Goal: Task Accomplishment & Management: Use online tool/utility

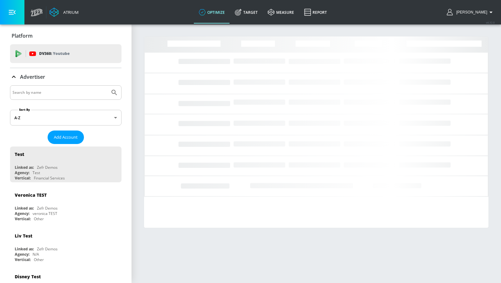
drag, startPoint x: 78, startPoint y: 92, endPoint x: 81, endPoint y: 89, distance: 4.0
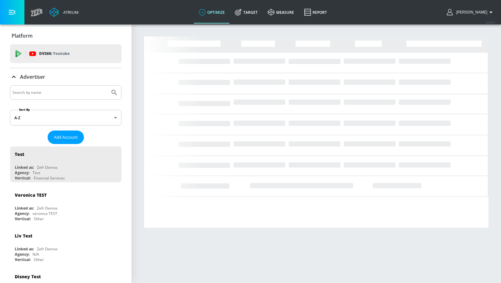
click at [78, 92] on input "Search by name" at bounding box center [60, 92] width 95 height 8
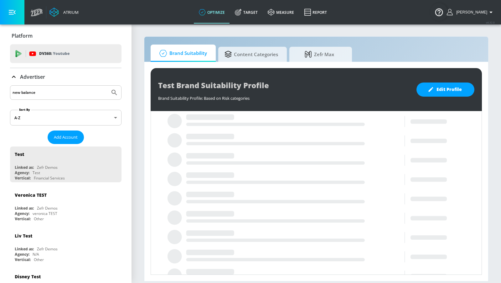
type input "new balance"
click at [107, 86] on button "Submit Search" at bounding box center [114, 93] width 14 height 14
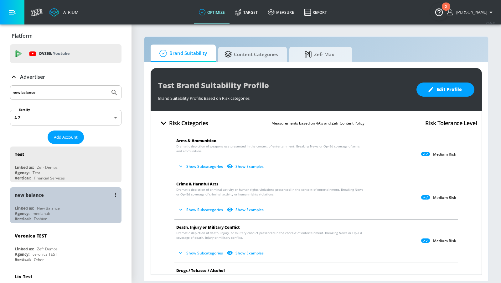
click at [93, 194] on div "new balance" at bounding box center [67, 194] width 105 height 15
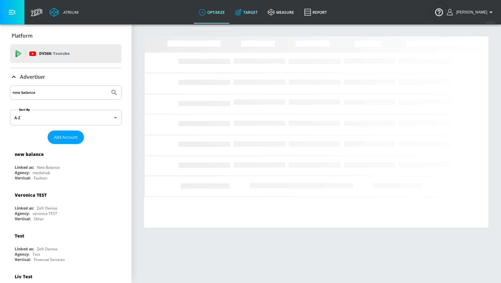
click at [252, 10] on link "Target" at bounding box center [246, 12] width 33 height 23
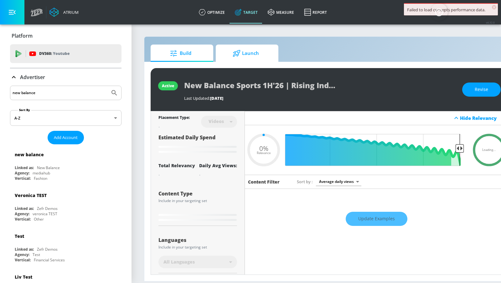
type input "0.05"
click at [253, 57] on span "Launch" at bounding box center [246, 53] width 48 height 15
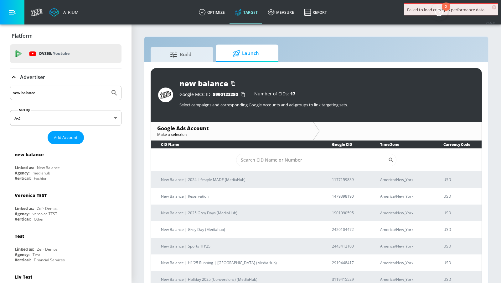
click at [493, 6] on span "×" at bounding box center [494, 7] width 4 height 4
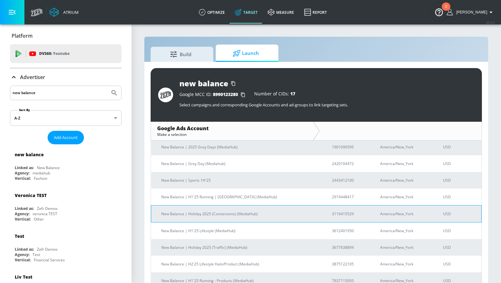
scroll to position [66, 0]
click at [247, 214] on p "New Balance | Holiday 2025 (Conversions) (MediaHub)" at bounding box center [239, 213] width 156 height 7
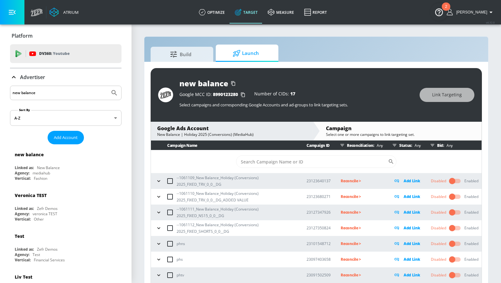
click at [158, 179] on icon "button" at bounding box center [159, 181] width 6 height 6
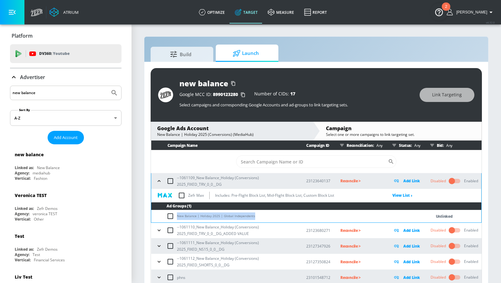
drag, startPoint x: 251, startPoint y: 216, endPoint x: 177, endPoint y: 216, distance: 73.9
click at [176, 217] on td "New Balance | Holiday 2025 | Global Independents" at bounding box center [285, 216] width 268 height 12
copy td "New Balance | Holiday 2025 | Global Independents"
click at [159, 230] on icon "button" at bounding box center [159, 230] width 6 height 6
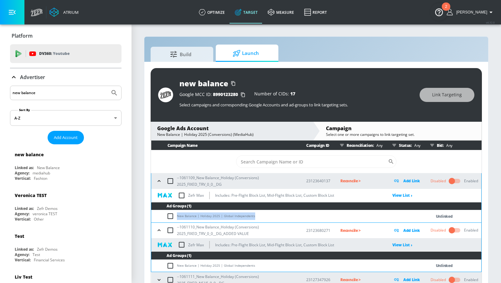
scroll to position [32, 0]
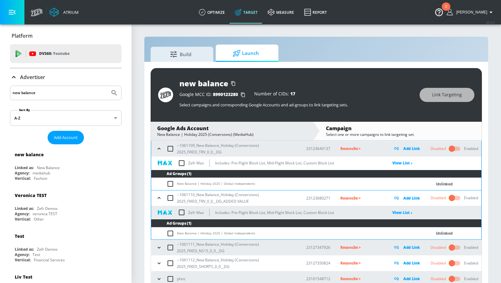
click at [159, 252] on div "--1061111_New Balance_Holiday (Conversions) 2025_FIXED_NS15_0_0__DG" at bounding box center [225, 247] width 142 height 13
click at [159, 251] on div "--1061111_New Balance_Holiday (Conversions) 2025_FIXED_NS15_0_0__DG" at bounding box center [225, 247] width 142 height 13
click at [159, 246] on icon "button" at bounding box center [159, 247] width 6 height 6
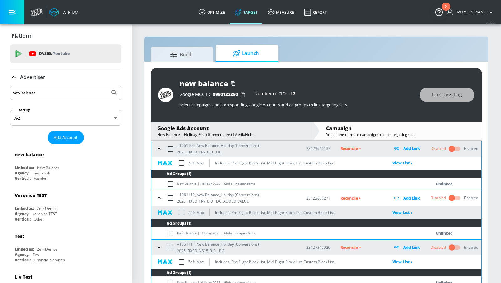
scroll to position [76, 0]
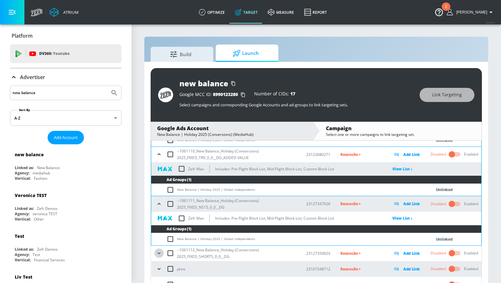
click at [159, 253] on icon "button" at bounding box center [159, 253] width 6 height 6
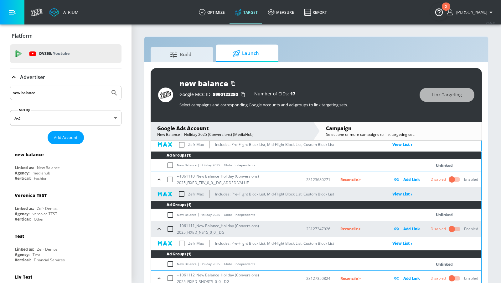
scroll to position [0, 0]
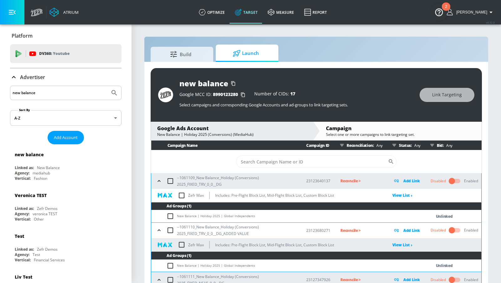
click at [168, 213] on input "checkbox" at bounding box center [172, 216] width 10 height 8
checkbox input "true"
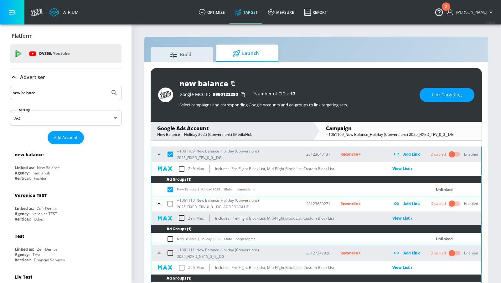
click at [170, 235] on input "checkbox" at bounding box center [172, 239] width 10 height 8
checkbox input "true"
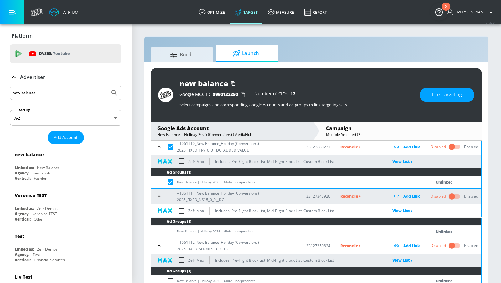
click at [170, 229] on input "checkbox" at bounding box center [172, 231] width 10 height 8
checkbox input "true"
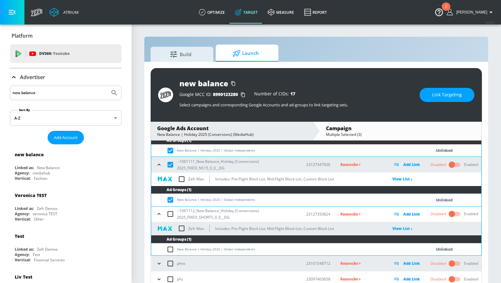
scroll to position [118, 0]
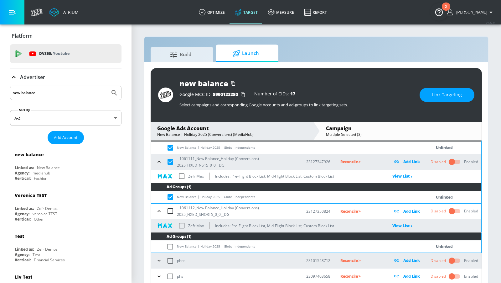
click at [170, 244] on input "checkbox" at bounding box center [172, 246] width 10 height 8
checkbox input "true"
click at [444, 88] on button "Link Targeting" at bounding box center [447, 95] width 55 height 14
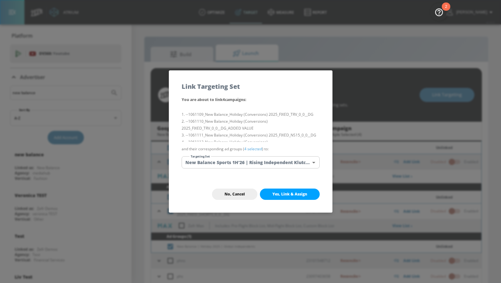
click at [258, 163] on body "Atrium optimize Target measure Report optimize Target measure Report v 4.32.0 […" at bounding box center [250, 146] width 501 height 292
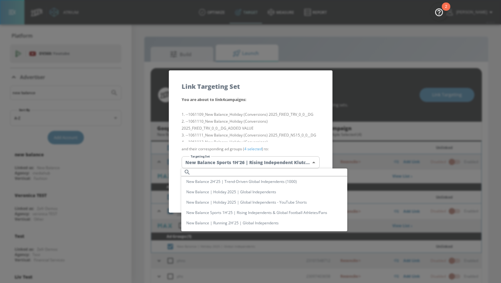
scroll to position [0, 0]
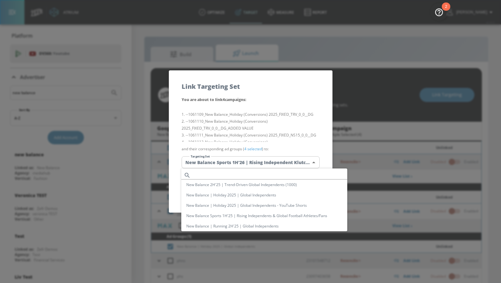
click at [241, 175] on input "text" at bounding box center [270, 175] width 154 height 8
paste input "New Balance | Holiday 2025 | Global Independents"
drag, startPoint x: 248, startPoint y: 175, endPoint x: 178, endPoint y: 172, distance: 69.6
click at [178, 172] on div "New Balance | Holiday 2025 | Global Independents New Balance 2H'25 | Trend-Driv…" at bounding box center [250, 141] width 501 height 283
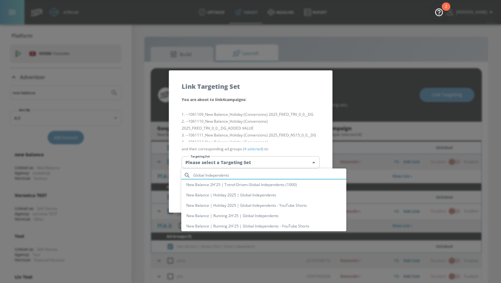
click at [258, 177] on input "Global Independents" at bounding box center [269, 175] width 153 height 8
paste input "New Balance | Holiday 2025 |"
type input "New Balance | Holiday 2025 | Global Independents"
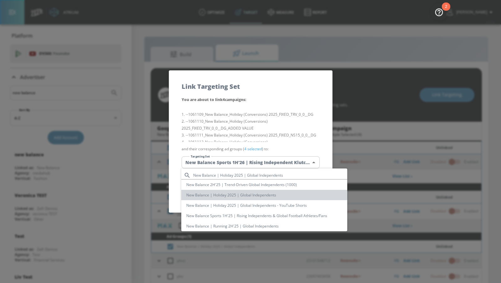
click at [255, 192] on li "New Balance | Holiday 2025 | Global Independents" at bounding box center [264, 195] width 166 height 10
type input "c3f888d4-cf4e-4599-8c81-b6b4a260f955"
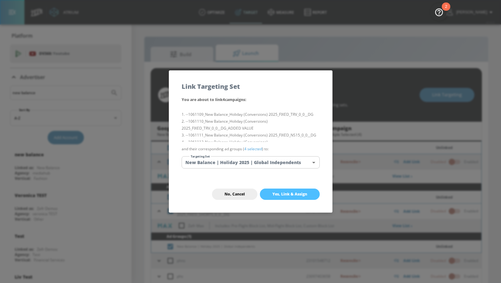
click at [279, 191] on span "Yes, Link & Assign" at bounding box center [290, 193] width 35 height 5
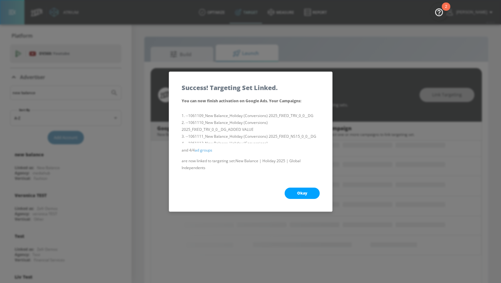
scroll to position [39, 0]
click at [290, 192] on button "Okay" at bounding box center [302, 192] width 35 height 11
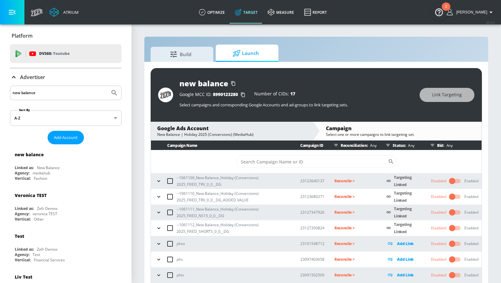
scroll to position [0, 0]
click at [158, 180] on icon "button" at bounding box center [159, 181] width 6 height 6
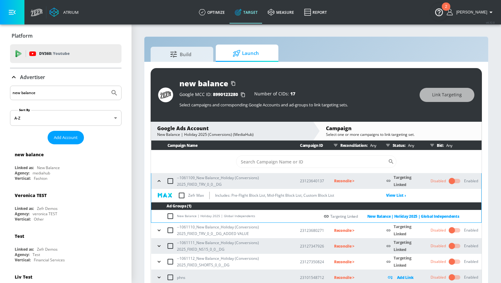
click at [158, 180] on icon "button" at bounding box center [159, 181] width 3 height 2
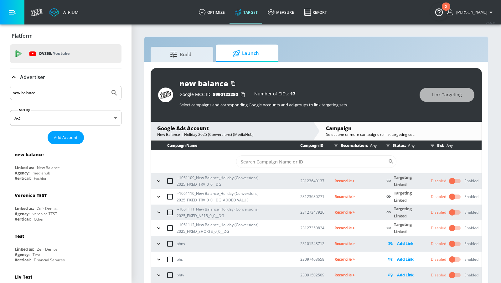
click at [346, 180] on p "Reconcile >" at bounding box center [356, 180] width 42 height 7
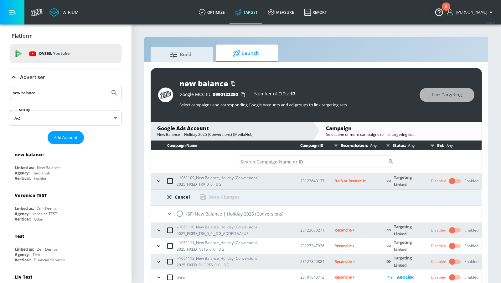
click at [181, 210] on input "radio" at bounding box center [179, 213] width 13 height 13
radio input "true"
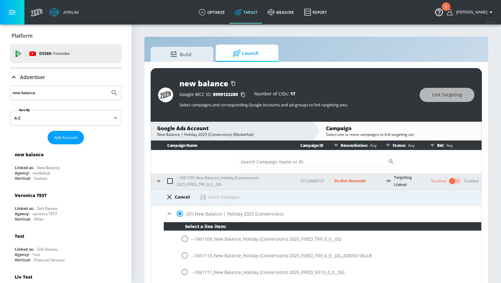
click at [186, 241] on input "radio" at bounding box center [184, 238] width 13 height 13
radio input "true"
click at [216, 191] on div "Cancel Save Changes" at bounding box center [316, 194] width 330 height 11
click at [213, 195] on div "Save Changes" at bounding box center [224, 197] width 31 height 6
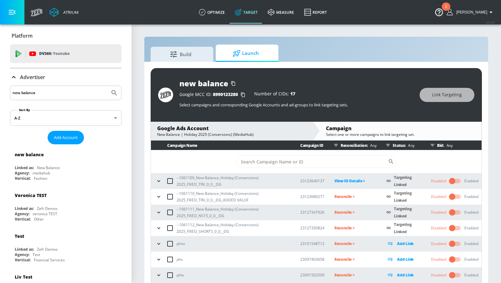
click at [343, 195] on p "Reconcile >" at bounding box center [356, 196] width 42 height 7
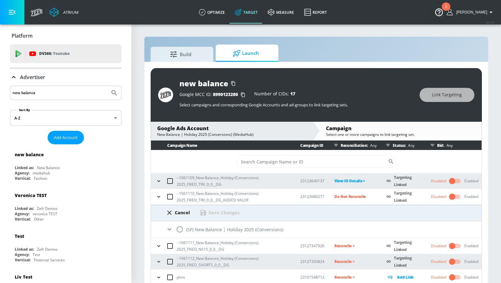
click at [179, 228] on input "radio" at bounding box center [179, 228] width 13 height 13
radio input "true"
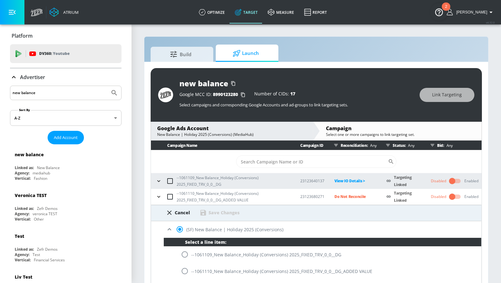
click at [188, 270] on input "radio" at bounding box center [184, 270] width 13 height 13
radio input "true"
click at [225, 216] on div "Cancel Save Changes" at bounding box center [316, 213] width 330 height 16
click at [222, 211] on div "Save Changes" at bounding box center [224, 212] width 31 height 6
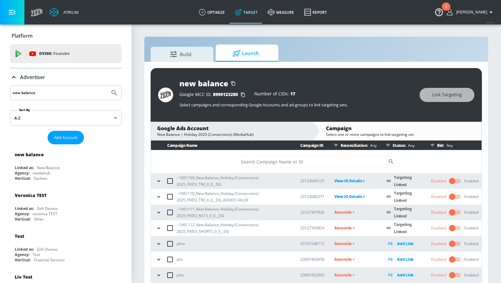
click at [336, 214] on p "Reconcile >" at bounding box center [356, 211] width 42 height 7
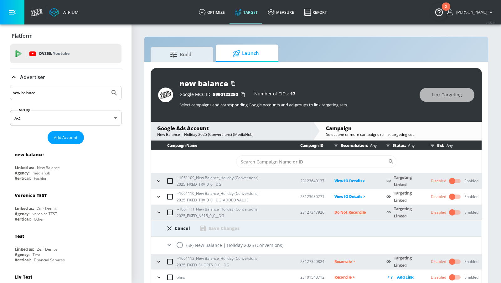
click at [181, 243] on input "radio" at bounding box center [179, 244] width 13 height 13
radio input "true"
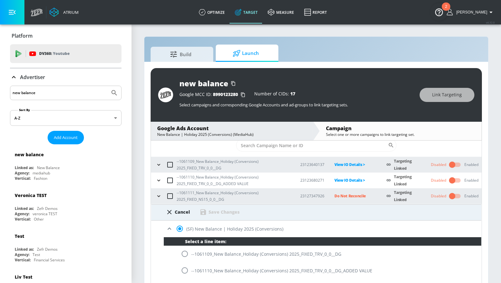
scroll to position [48, 0]
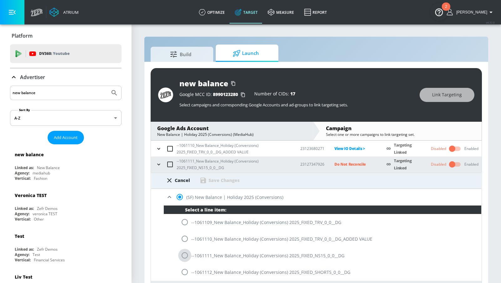
click at [186, 255] on input "radio" at bounding box center [184, 254] width 13 height 13
radio input "true"
click at [227, 183] on div "Cancel Save Changes" at bounding box center [316, 180] width 330 height 16
click at [222, 177] on div "Save Changes" at bounding box center [224, 180] width 31 height 6
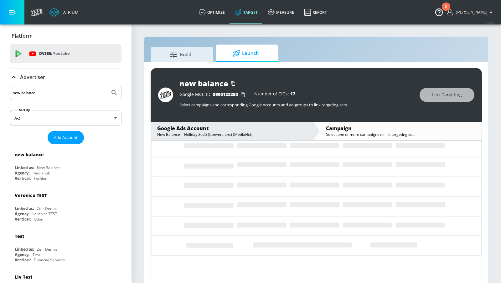
scroll to position [0, 0]
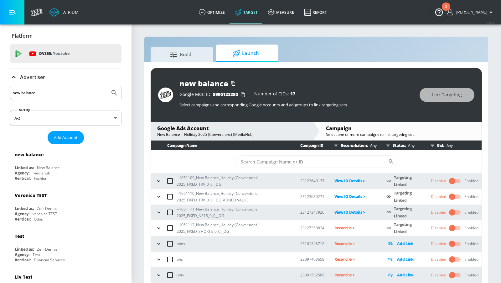
click at [339, 224] on p "Reconcile >" at bounding box center [356, 227] width 42 height 7
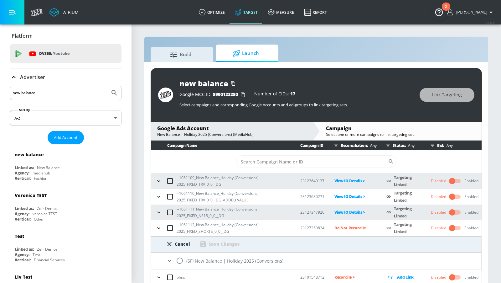
click at [180, 260] on input "radio" at bounding box center [179, 260] width 13 height 13
radio input "true"
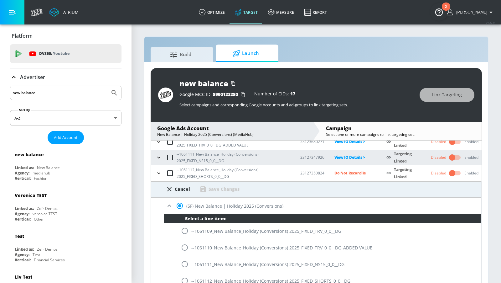
scroll to position [84, 0]
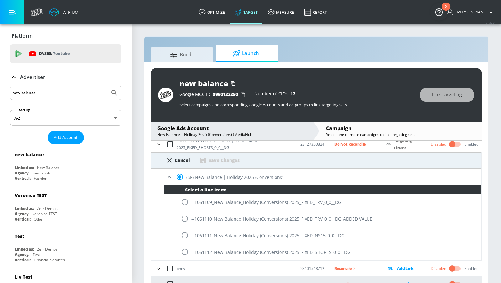
click at [184, 250] on input "radio" at bounding box center [184, 251] width 13 height 13
radio input "true"
click at [214, 160] on div "Save Changes" at bounding box center [224, 160] width 31 height 6
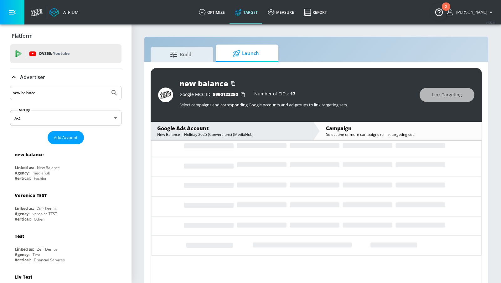
scroll to position [0, 0]
